Goal: Find specific page/section: Find specific page/section

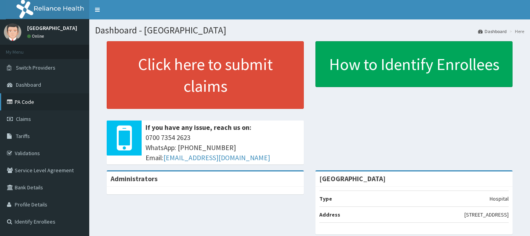
click at [57, 104] on link "PA Code" at bounding box center [44, 101] width 89 height 17
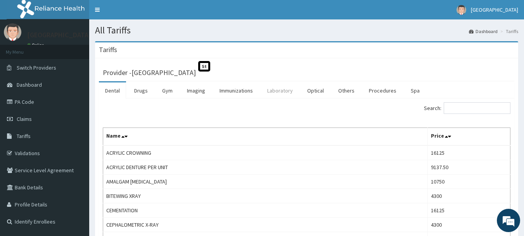
click at [283, 94] on link "Laboratory" at bounding box center [280, 90] width 38 height 16
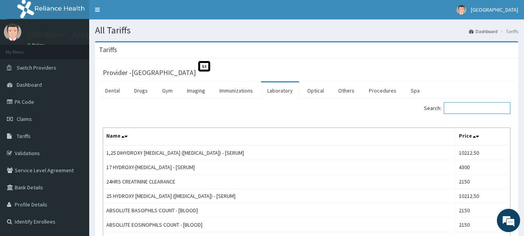
click at [478, 109] on input "Search:" at bounding box center [477, 108] width 67 height 12
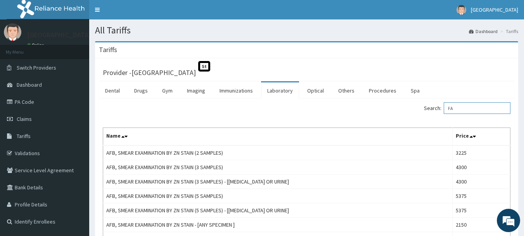
type input "F"
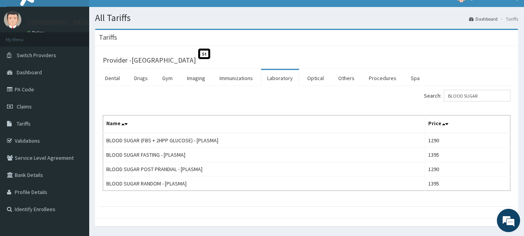
scroll to position [36, 0]
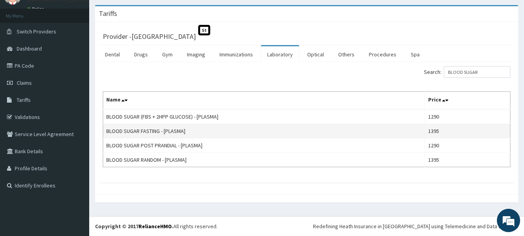
drag, startPoint x: 460, startPoint y: 177, endPoint x: 269, endPoint y: 132, distance: 195.3
click at [269, 132] on td "BLOOD SUGAR FASTING - [PLASMA]" at bounding box center [264, 131] width 322 height 14
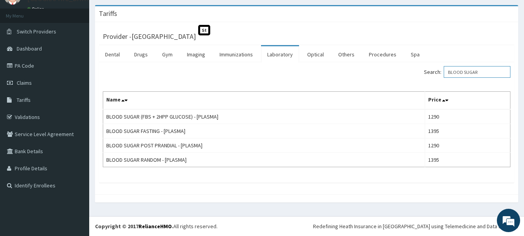
click at [491, 75] on input "BLOOD SUGAR" at bounding box center [477, 72] width 67 height 12
type input "B"
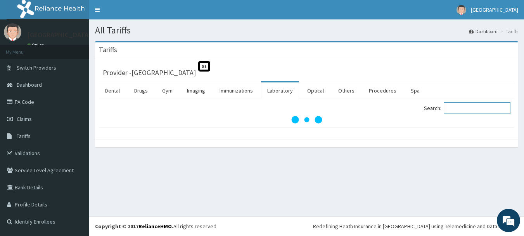
scroll to position [0, 0]
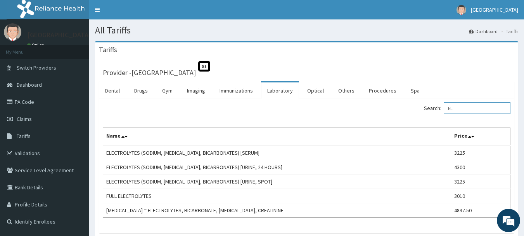
type input "E"
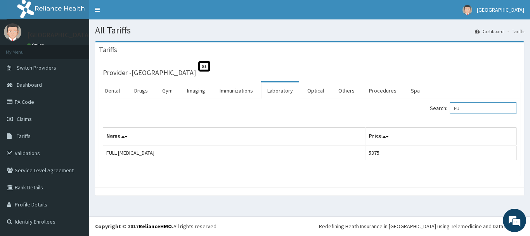
type input "F"
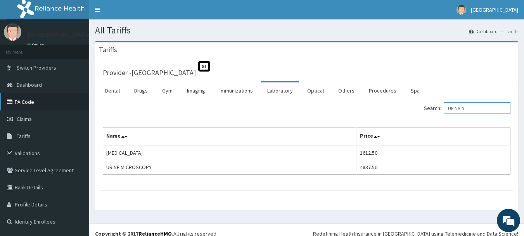
type input "URINALY"
click at [47, 101] on link "PA Code" at bounding box center [44, 101] width 89 height 17
